Goal: Understand process/instructions: Learn how to perform a task or action

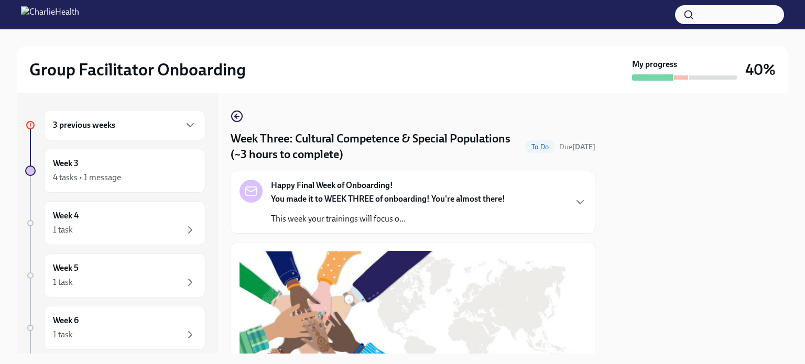
scroll to position [596, 0]
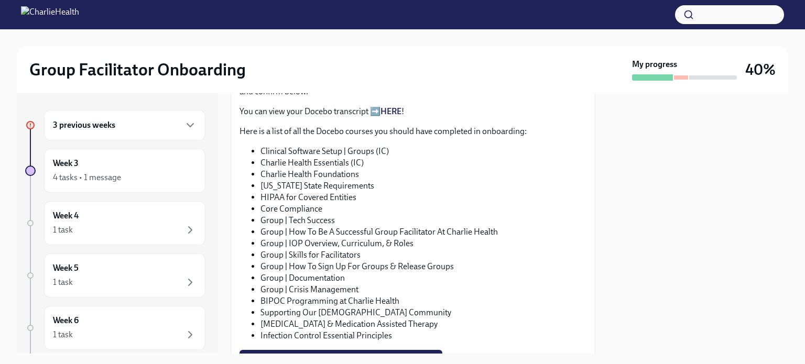
click at [322, 146] on li "Clinical Software Setup | Groups (IC)" at bounding box center [424, 152] width 326 height 12
copy ul "Clinical Software Setup | Groups (IC)"
click at [372, 356] on span "I confirm I have completed ALL my Docebo courses!" at bounding box center [341, 361] width 188 height 10
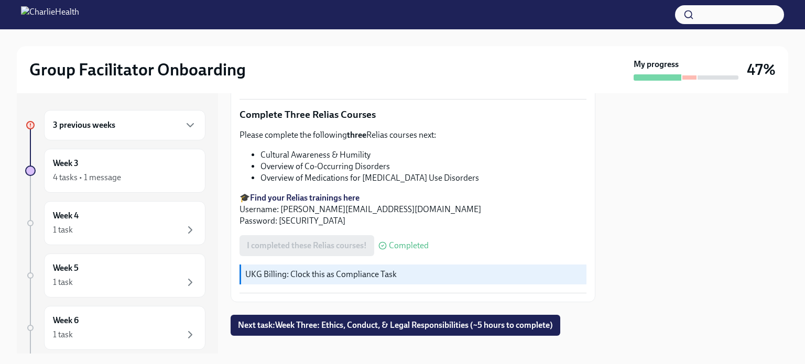
scroll to position [877, 0]
click at [487, 318] on button "Next task : Week Three: Ethics, Conduct, & Legal Responsibilities (~5 hours to …" at bounding box center [396, 325] width 330 height 21
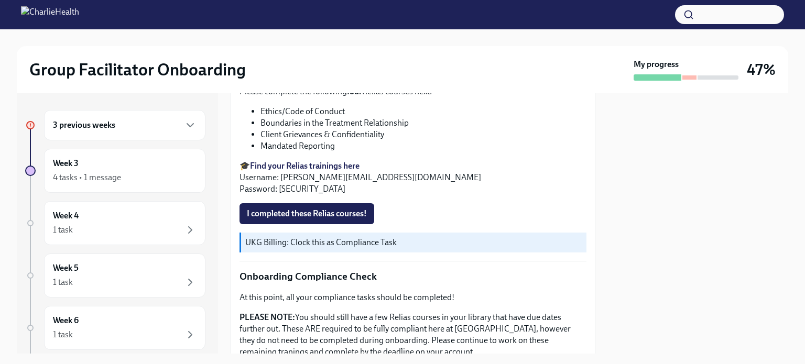
scroll to position [363, 0]
